Goal: Information Seeking & Learning: Learn about a topic

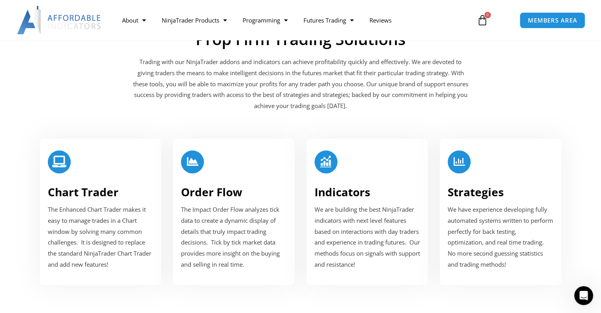
scroll to position [949, 0]
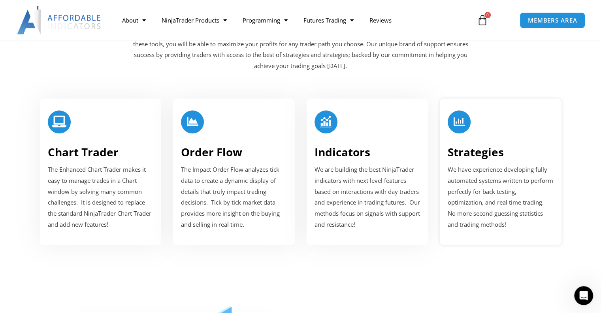
click at [465, 151] on link "Strategies" at bounding box center [476, 151] width 56 height 15
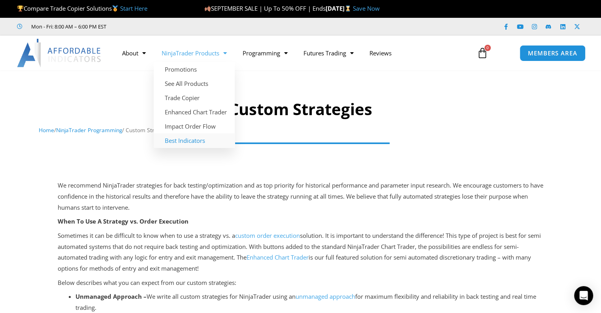
click at [194, 138] on link "Best Indicators" at bounding box center [194, 140] width 81 height 14
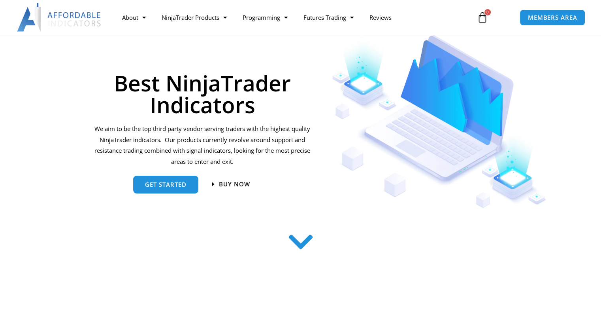
scroll to position [79, 0]
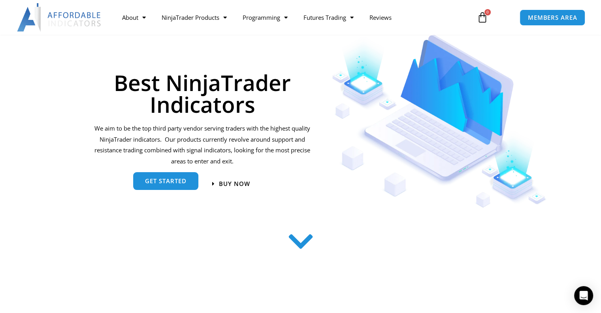
click at [173, 182] on span "get started" at bounding box center [166, 183] width 42 height 6
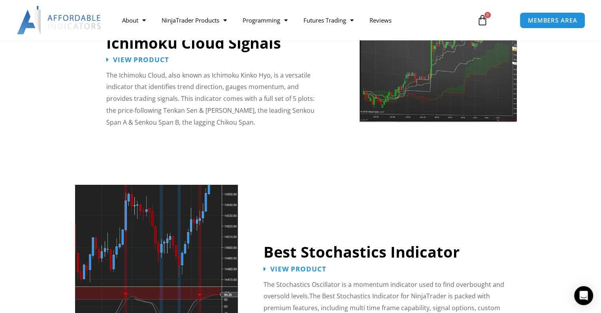
scroll to position [1546, 0]
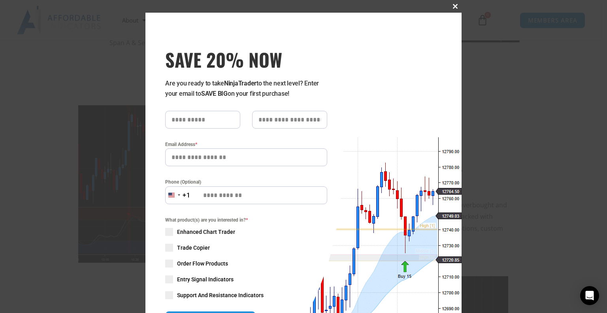
click at [454, 5] on span "SAVE 20% NOW popup" at bounding box center [455, 6] width 13 height 5
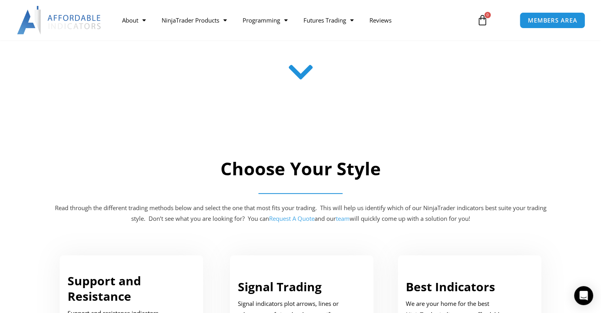
scroll to position [162, 0]
